Goal: Task Accomplishment & Management: Manage account settings

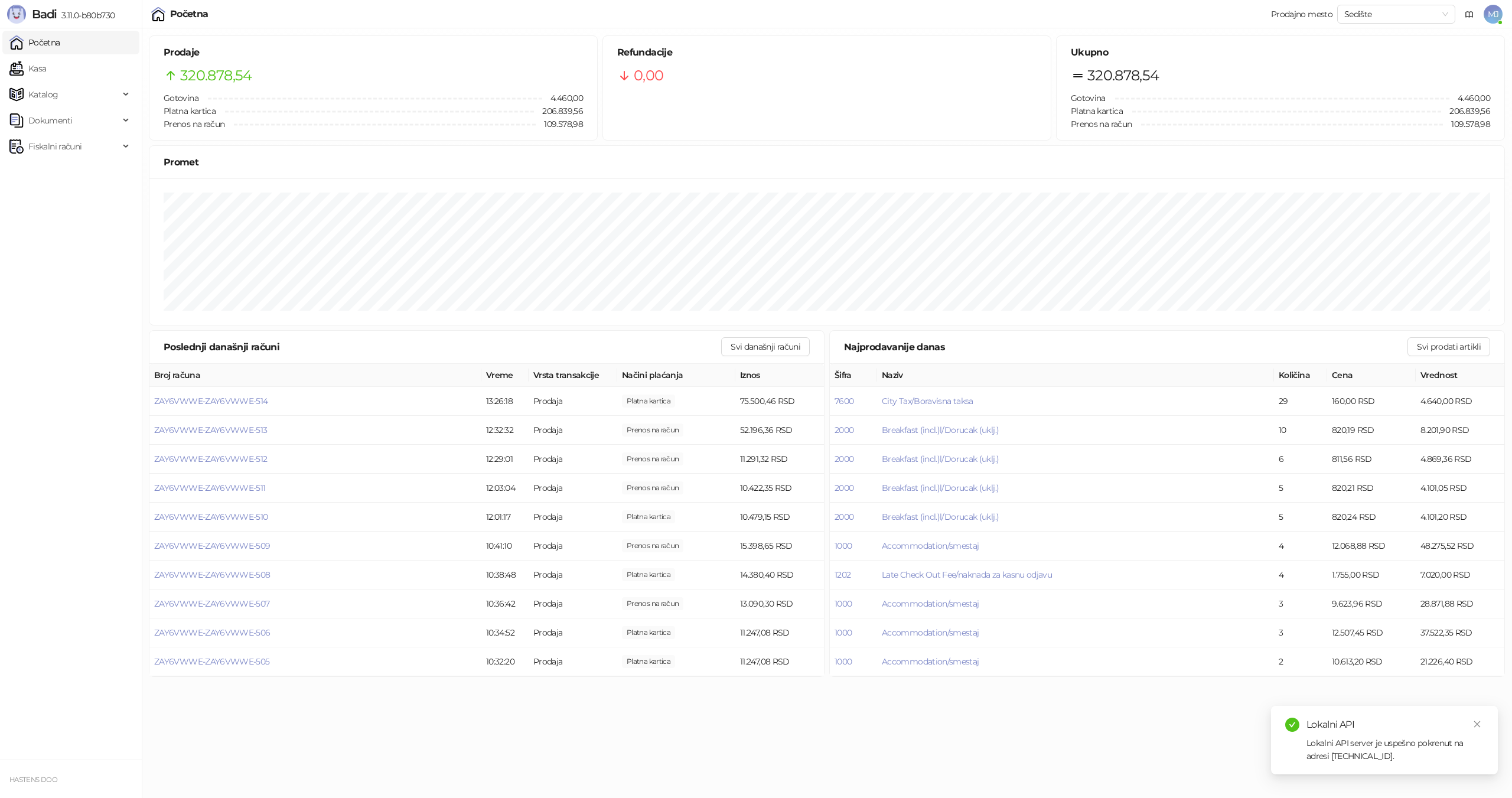
click at [1503, 14] on div "Početna Prodajno mesto Sedište MJ" at bounding box center [756, 14] width 1512 height 29
click at [1486, 19] on span "MJ" at bounding box center [1493, 14] width 19 height 19
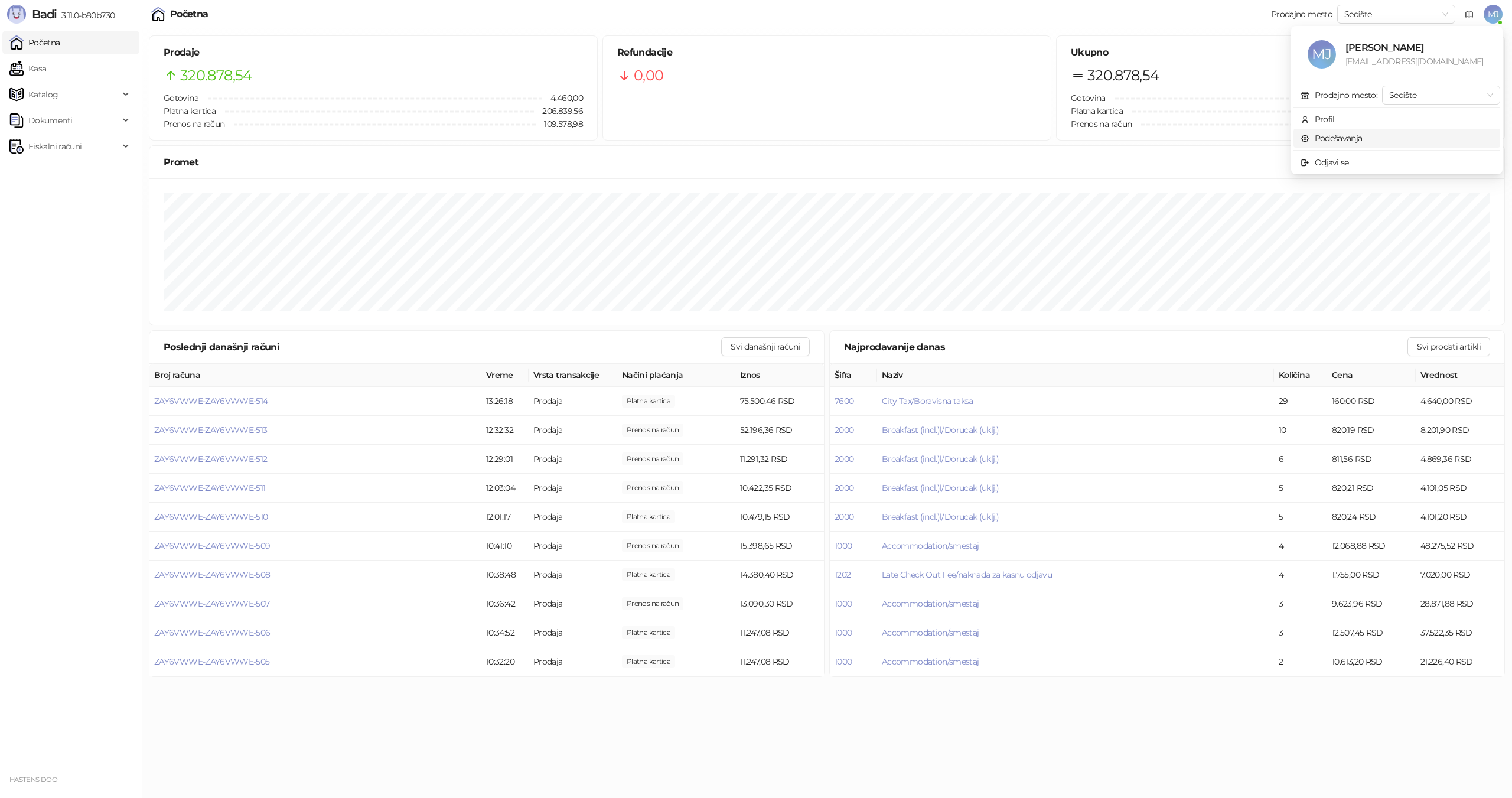
click at [1350, 136] on link "Podešavanja" at bounding box center [1332, 138] width 62 height 11
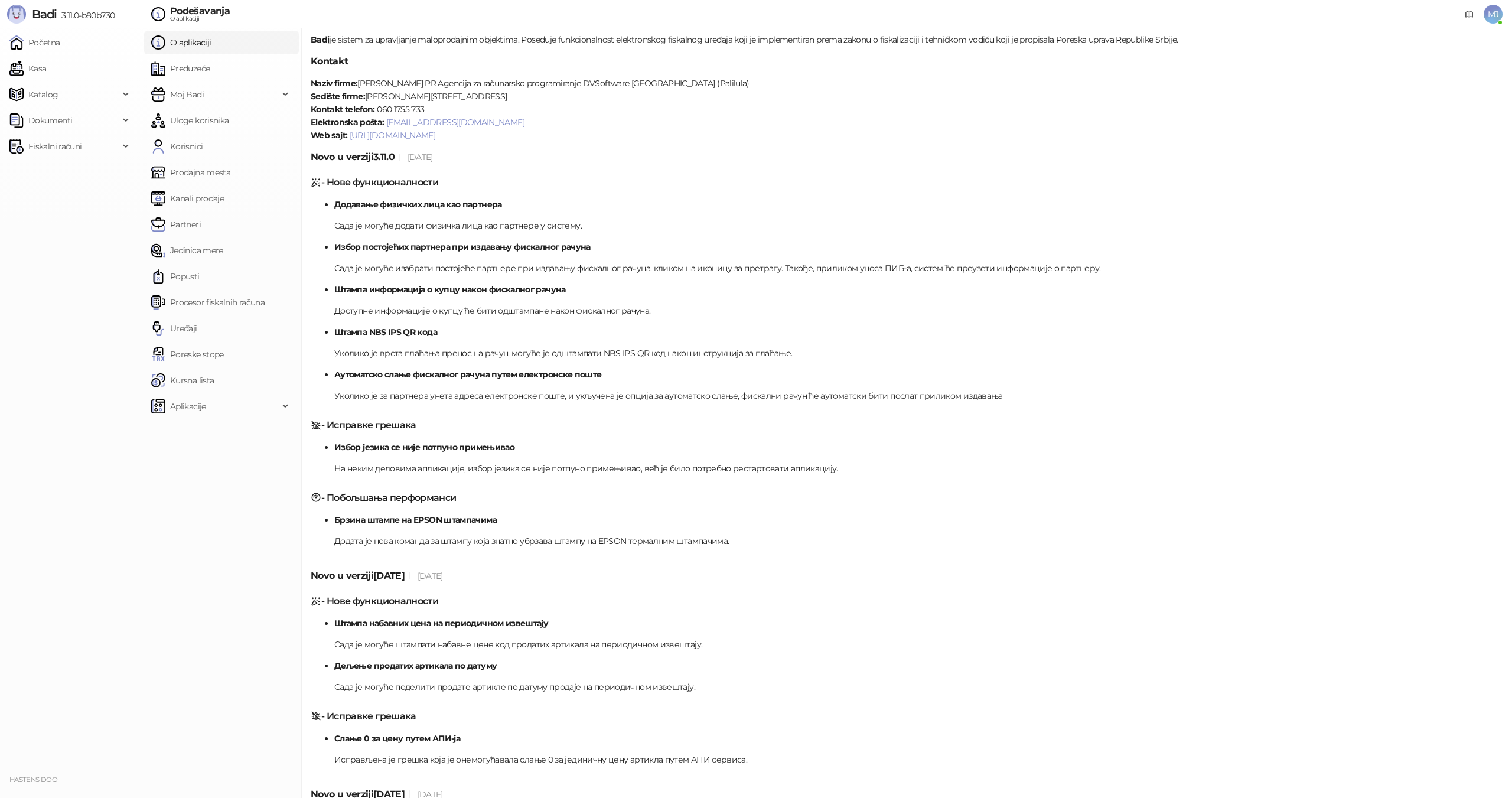
scroll to position [59, 0]
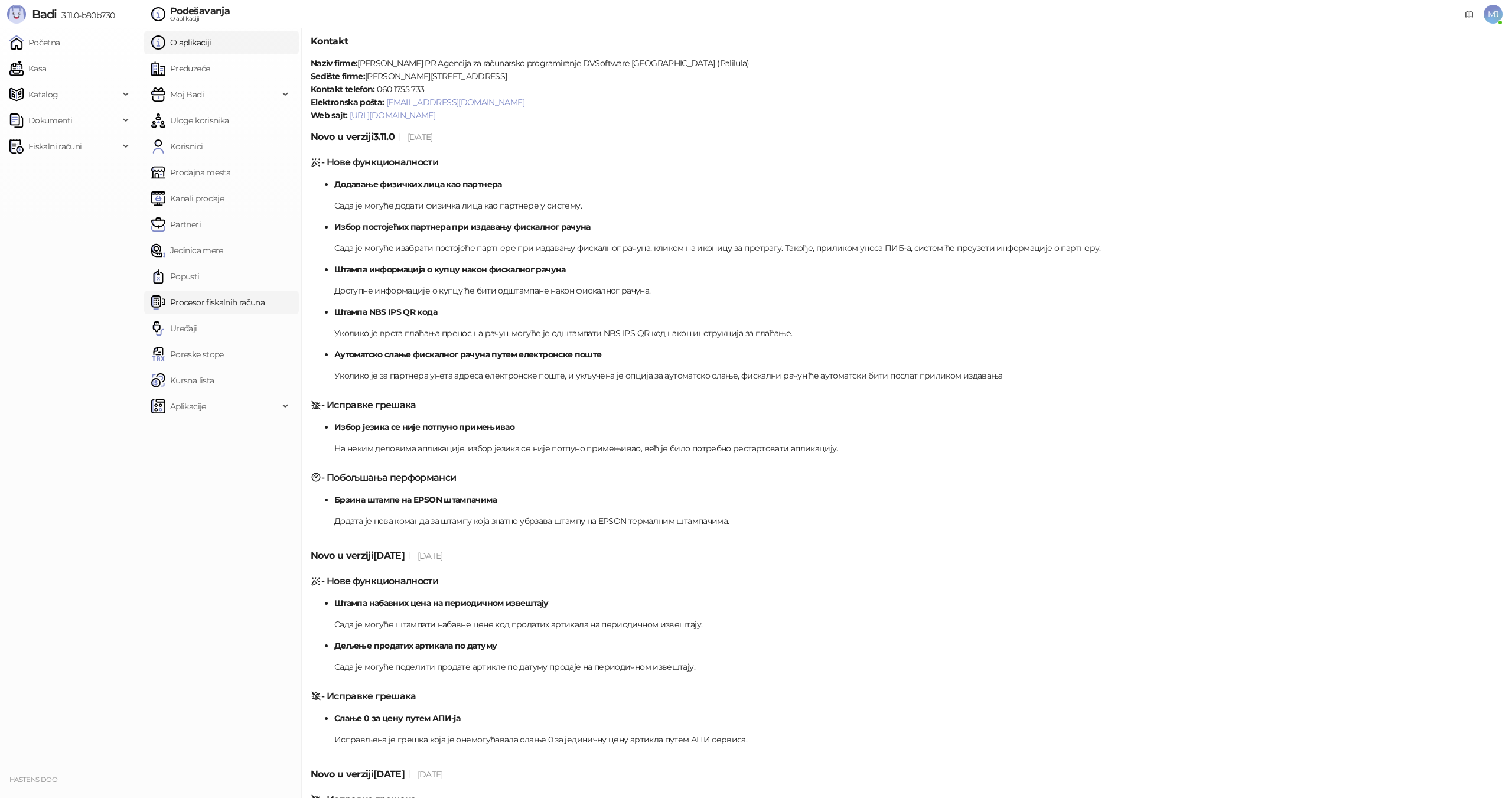
click at [201, 306] on link "Procesor fiskalnih računa" at bounding box center [208, 302] width 113 height 24
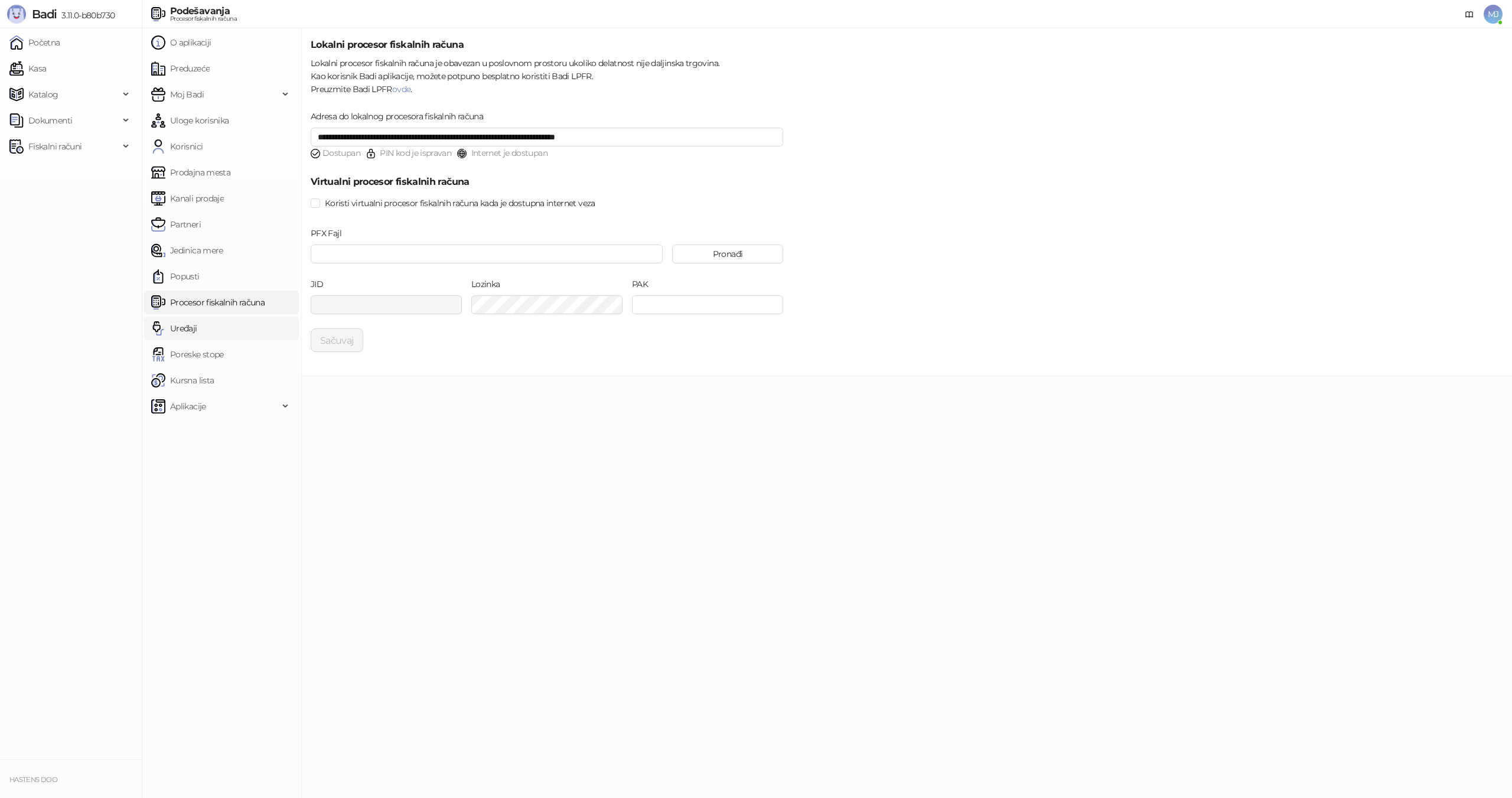
click at [198, 323] on link "Uređaji" at bounding box center [174, 328] width 46 height 24
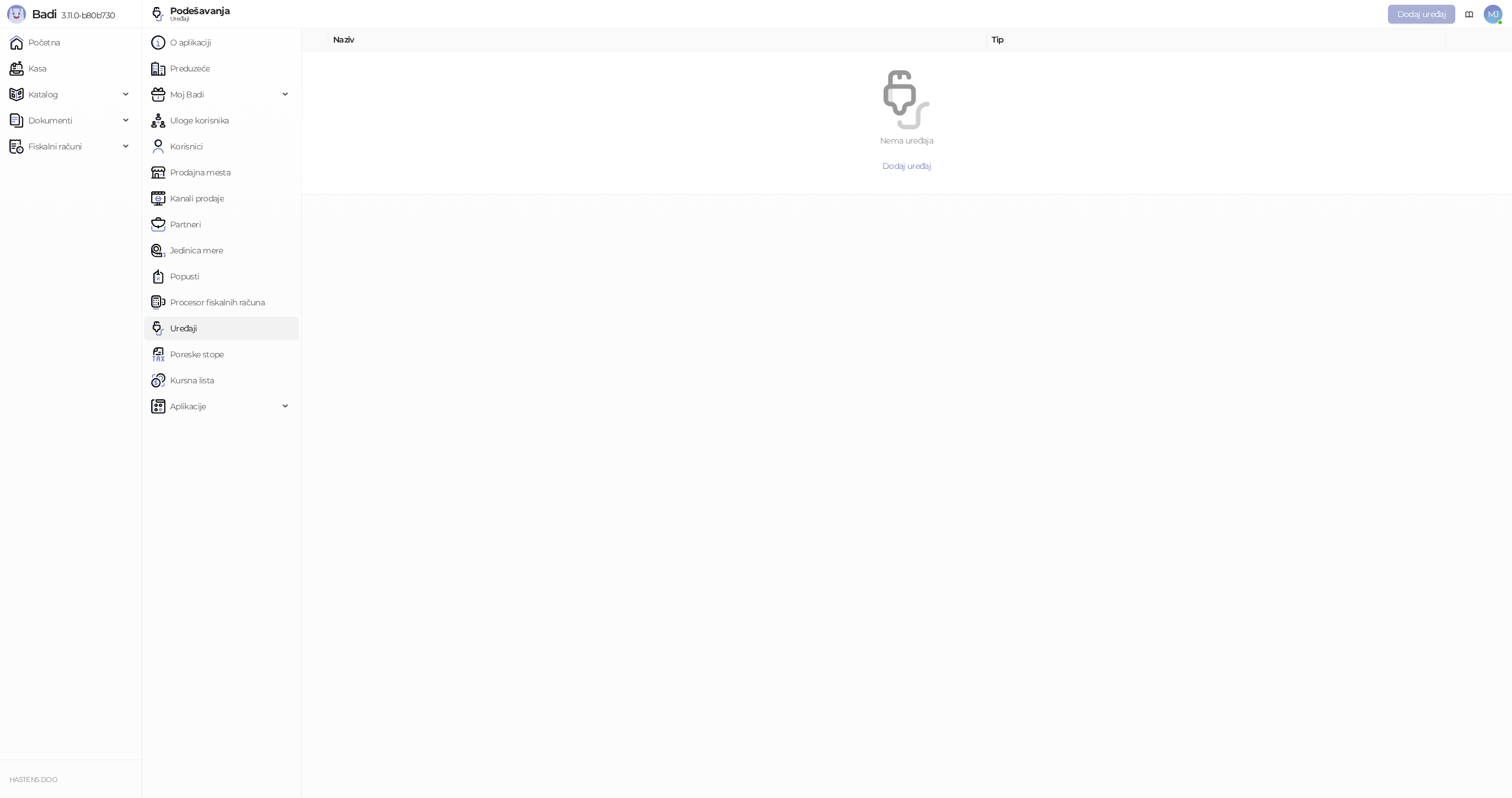
click at [1403, 12] on span "Dodaj uređaj" at bounding box center [1422, 14] width 48 height 11
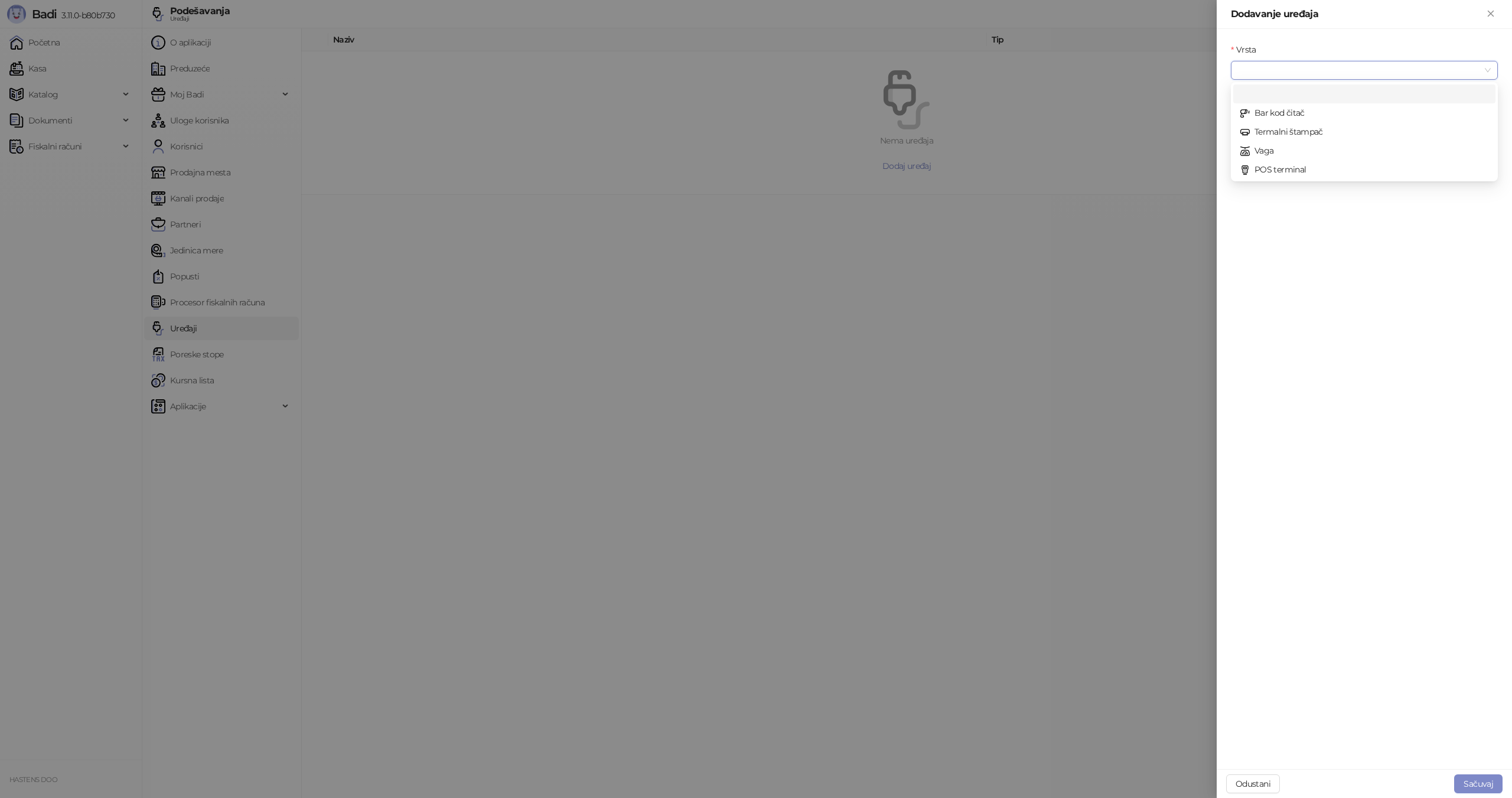
click at [1329, 66] on input "Vrsta" at bounding box center [1359, 70] width 242 height 18
click at [1295, 131] on div "Termalni štampač" at bounding box center [1364, 132] width 248 height 13
click at [1310, 118] on input "Povezivanje" at bounding box center [1359, 121] width 242 height 18
click at [1288, 187] on div "Mreža" at bounding box center [1364, 183] width 248 height 13
click at [1303, 170] on input "IP/Hostname" at bounding box center [1364, 172] width 267 height 19
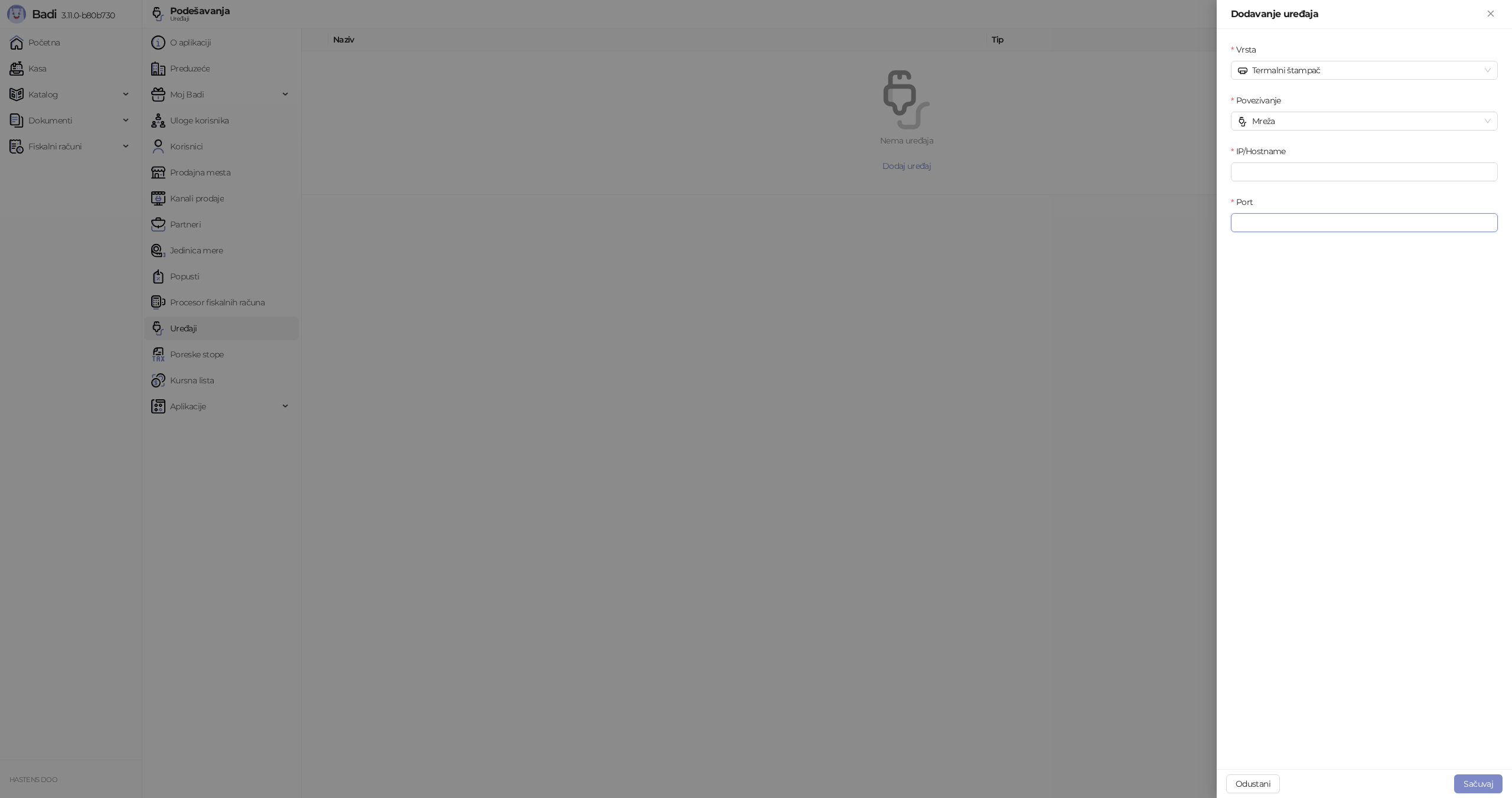
click at [1292, 218] on input "Port" at bounding box center [1364, 222] width 267 height 19
click at [1291, 162] on div "IP/Hostname" at bounding box center [1364, 153] width 267 height 18
click at [1291, 167] on input "IP/Hostname" at bounding box center [1364, 172] width 267 height 19
type input "**********"
type input "****"
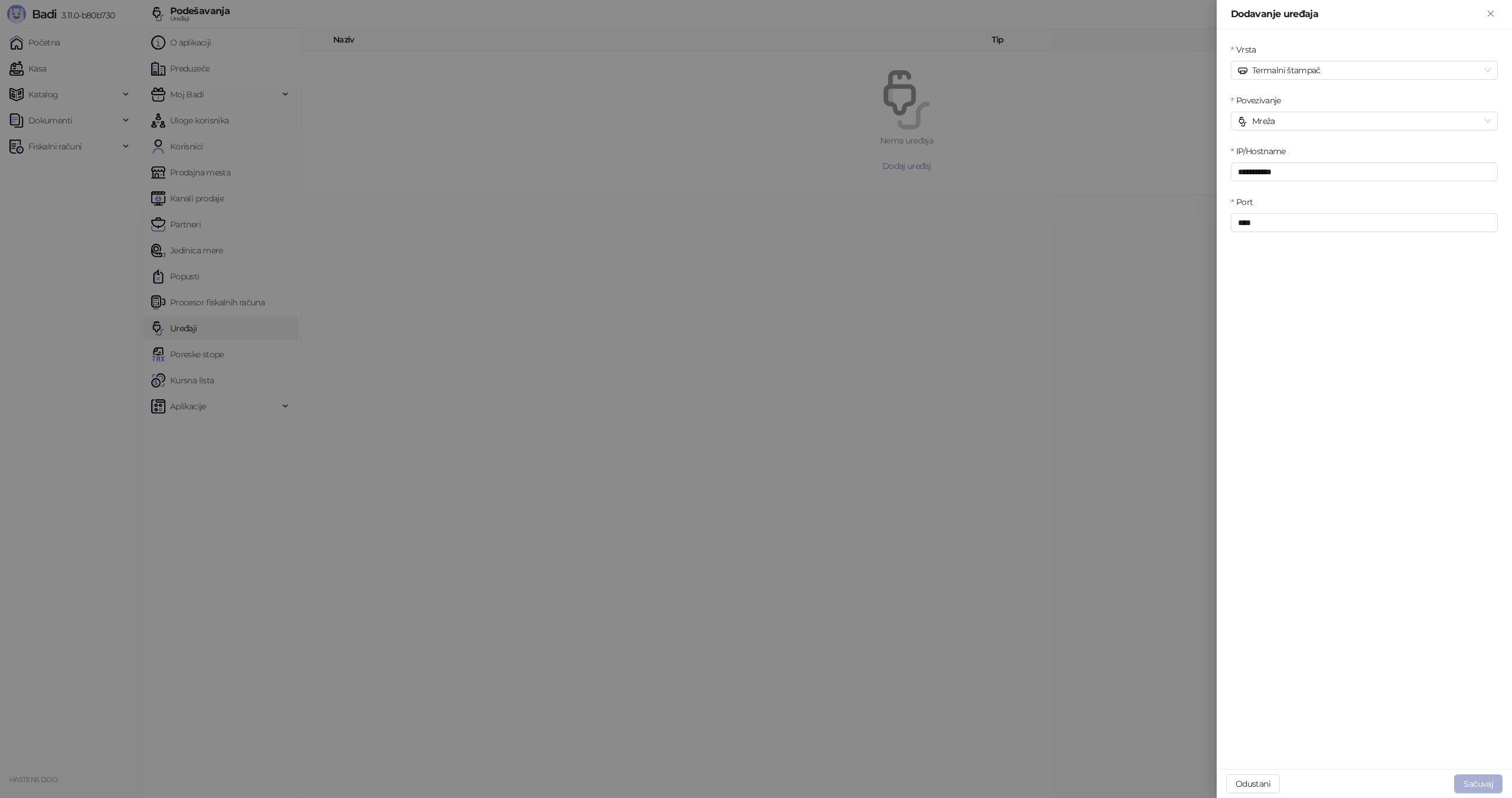
click at [1473, 779] on button "Sačuvaj" at bounding box center [1478, 784] width 48 height 19
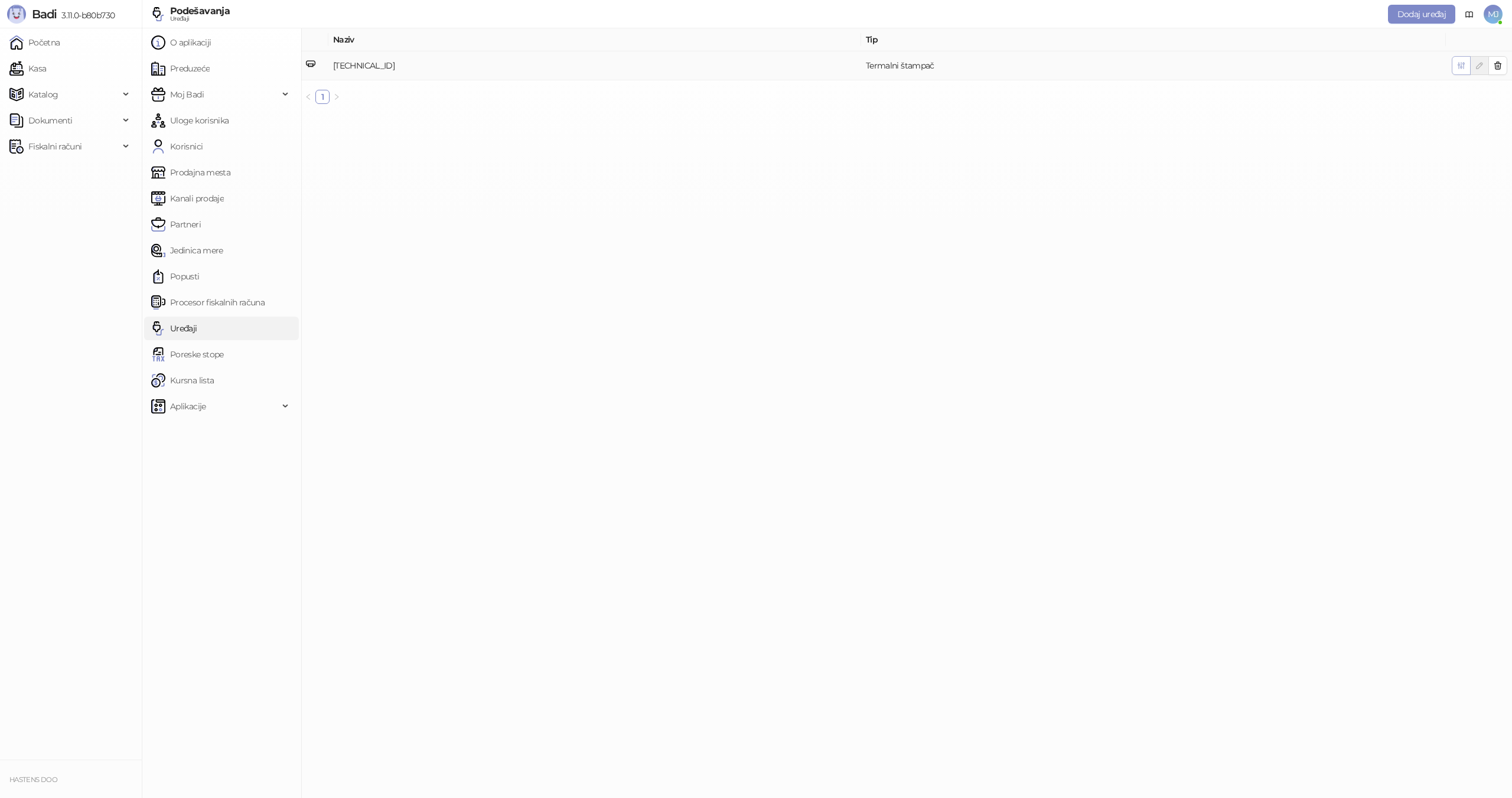
click at [1463, 66] on icon "button" at bounding box center [1461, 65] width 9 height 9
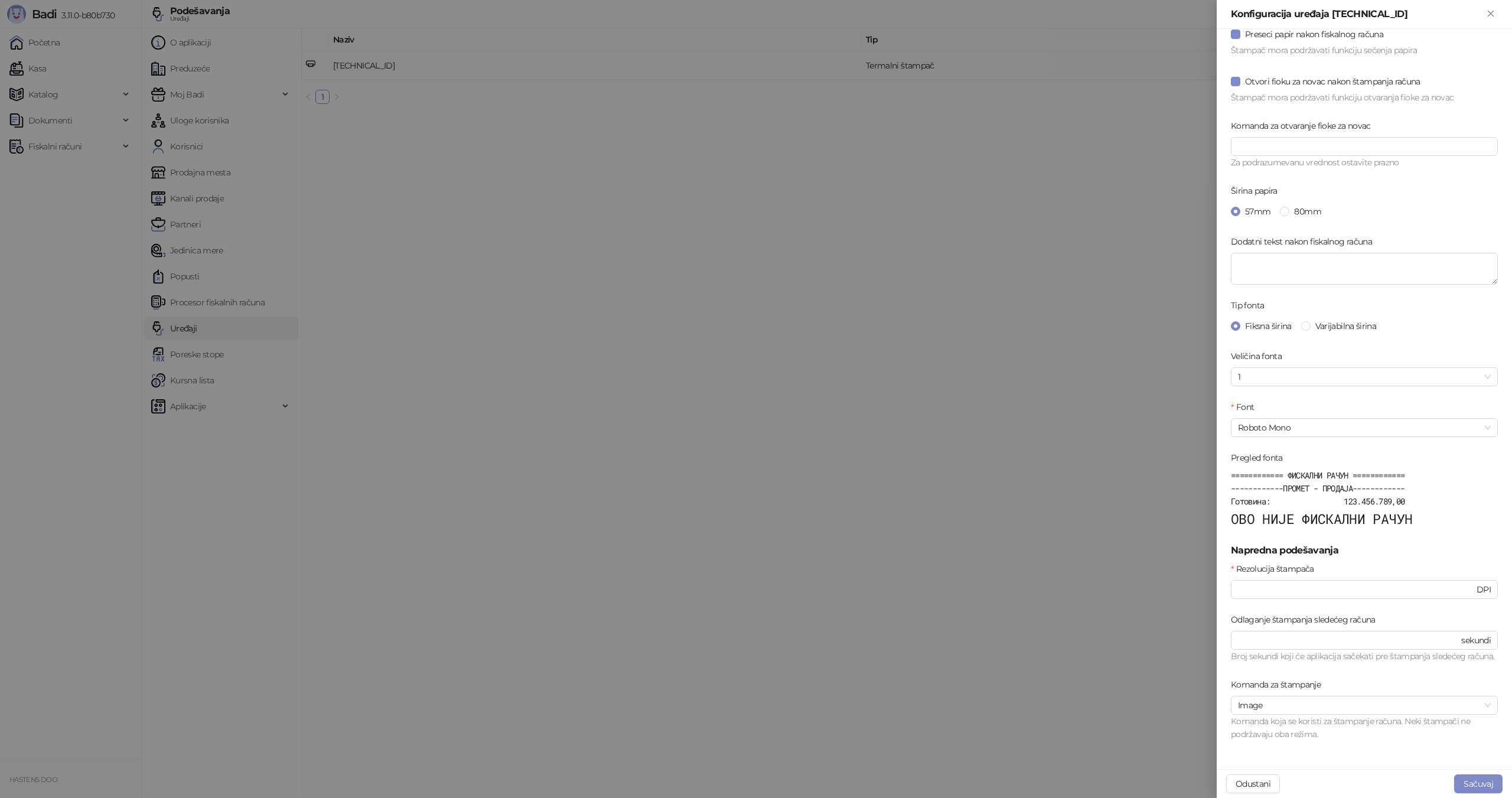
scroll to position [82, 0]
click at [1303, 708] on span "Image" at bounding box center [1364, 705] width 253 height 18
click at [1280, 767] on div "Raster (Epson)" at bounding box center [1359, 767] width 239 height 13
click at [970, 585] on div at bounding box center [756, 399] width 1512 height 798
